Goal: Task Accomplishment & Management: Use online tool/utility

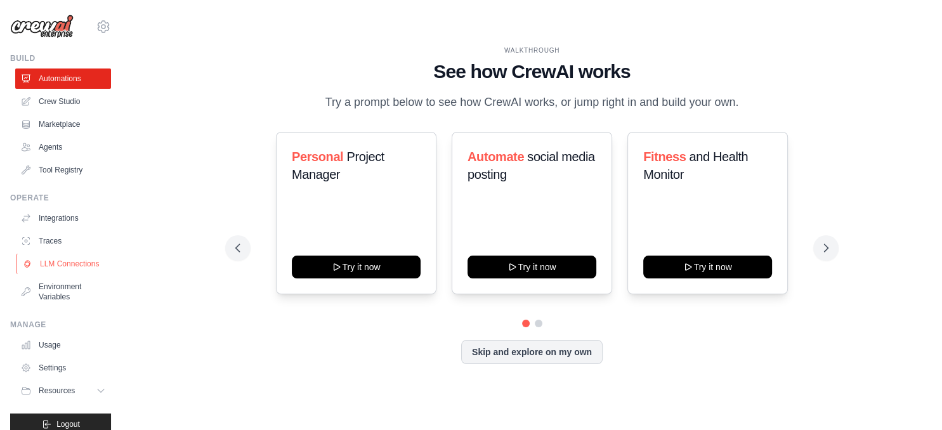
click at [53, 263] on link "LLM Connections" at bounding box center [64, 264] width 96 height 20
click at [329, 68] on h1 "See how CrewAI works" at bounding box center [531, 71] width 593 height 23
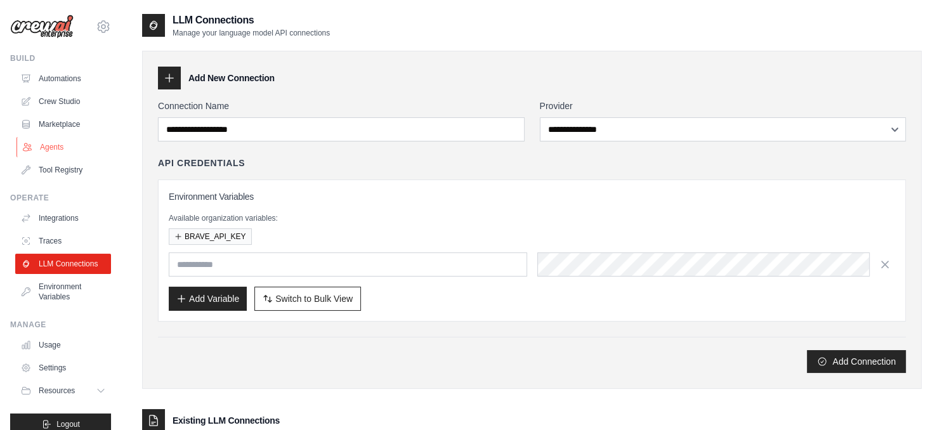
click at [46, 146] on link "Agents" at bounding box center [64, 147] width 96 height 20
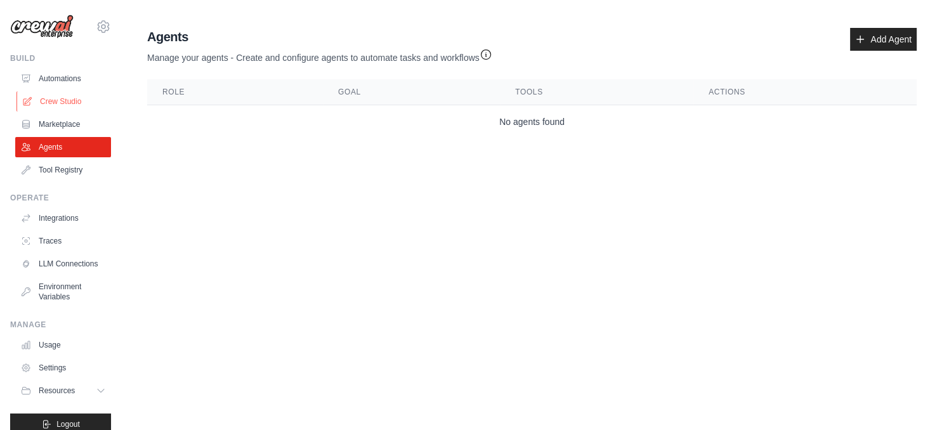
click at [49, 98] on link "Crew Studio" at bounding box center [64, 101] width 96 height 20
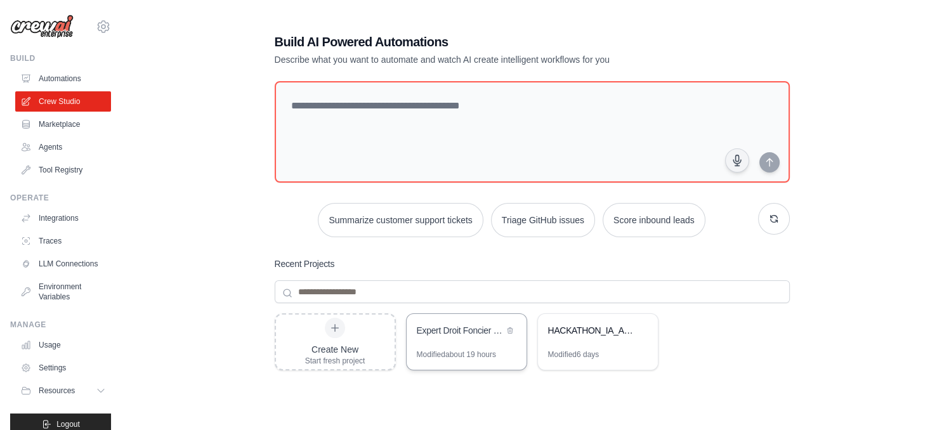
click at [427, 328] on div "Expert Droit Foncier Benin - Optimise et Filtre" at bounding box center [460, 330] width 87 height 13
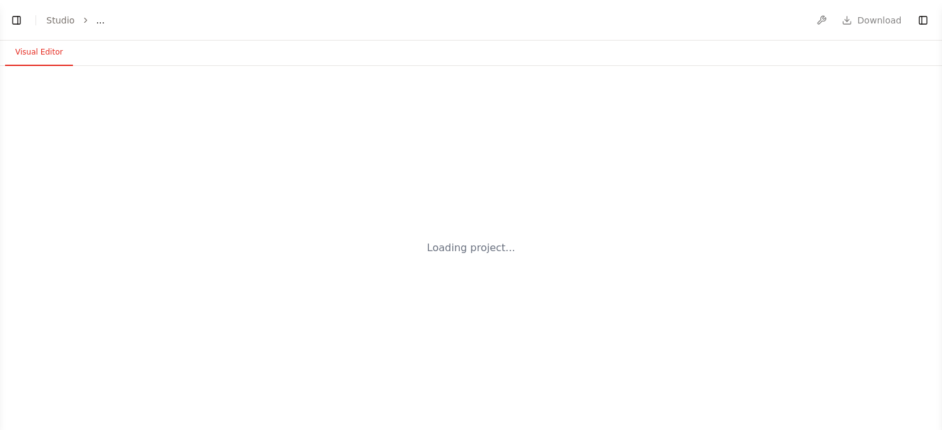
select select "****"
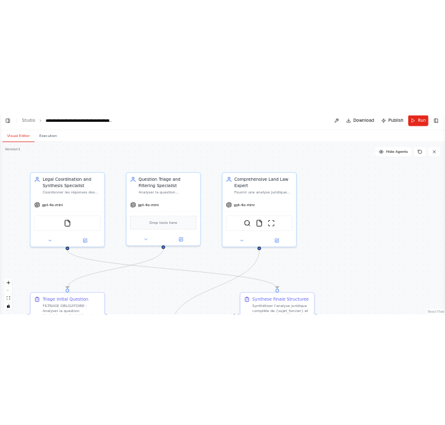
scroll to position [15754, 0]
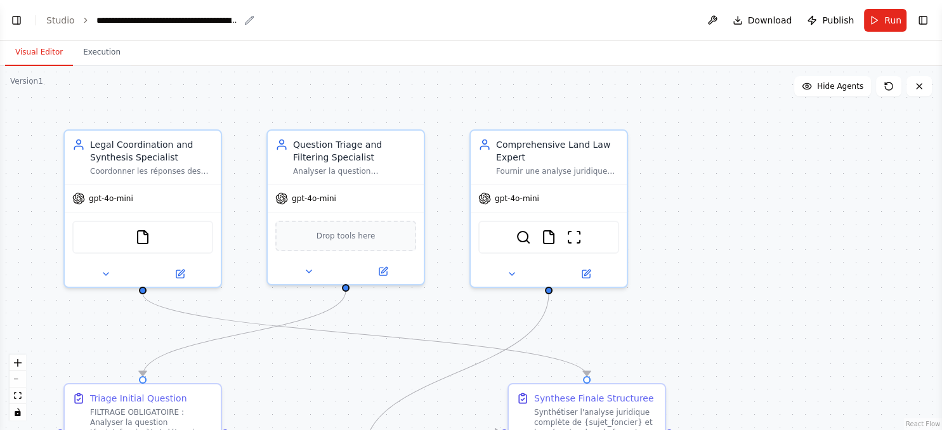
click at [235, 20] on div "**********" at bounding box center [167, 20] width 143 height 13
click at [112, 18] on div "**********" at bounding box center [143, 20] width 95 height 13
click at [699, 179] on div ".deletable-edge-delete-btn { width: 20px; height: 20px; border: 0px solid #ffff…" at bounding box center [471, 248] width 942 height 364
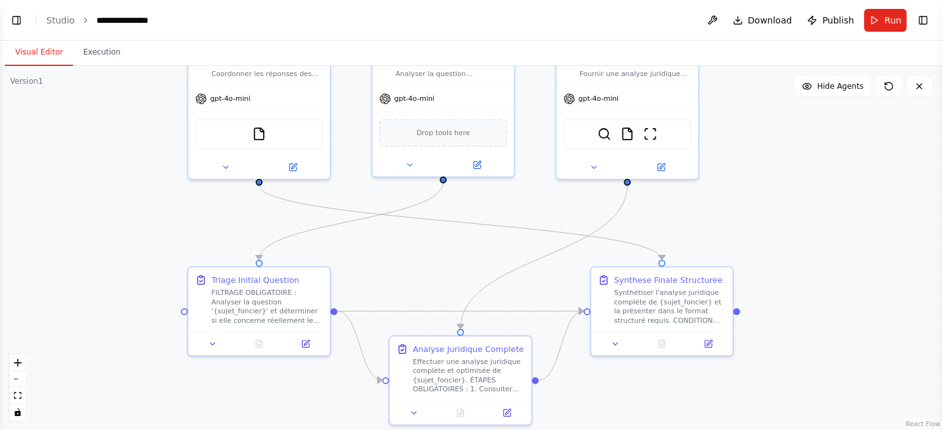
drag, startPoint x: 363, startPoint y: 374, endPoint x: 459, endPoint y: 258, distance: 150.4
click at [459, 258] on div ".deletable-edge-delete-btn { width: 20px; height: 20px; border: 0px solid #ffff…" at bounding box center [471, 248] width 942 height 364
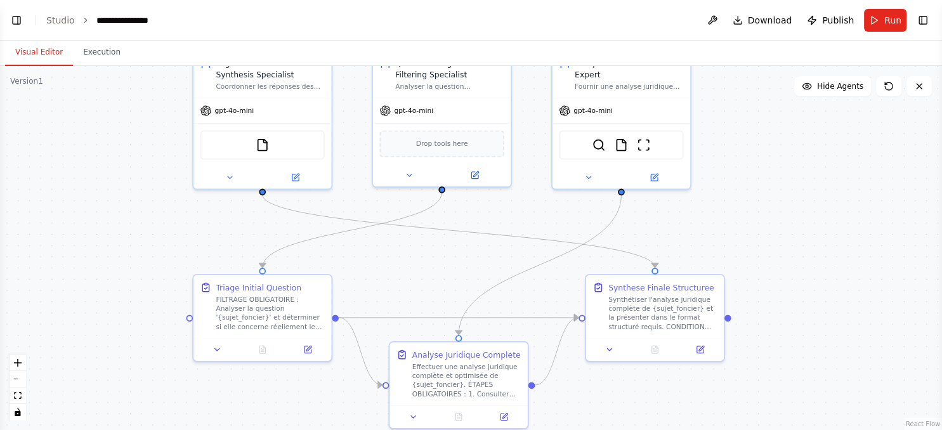
drag, startPoint x: 441, startPoint y: 270, endPoint x: 439, endPoint y: 276, distance: 6.5
click at [439, 276] on div ".deletable-edge-delete-btn { width: 20px; height: 20px; border: 0px solid #ffff…" at bounding box center [471, 248] width 942 height 364
click at [755, 16] on button "Download" at bounding box center [762, 20] width 70 height 23
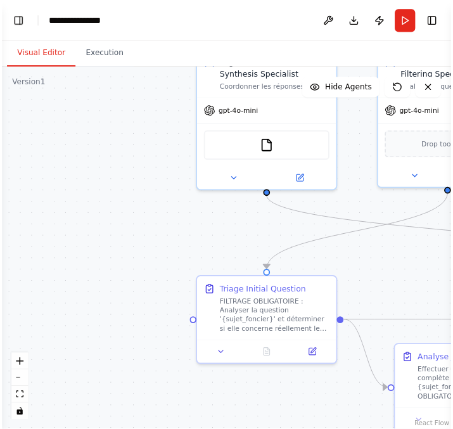
scroll to position [0, 0]
